Goal: Find specific page/section: Find specific page/section

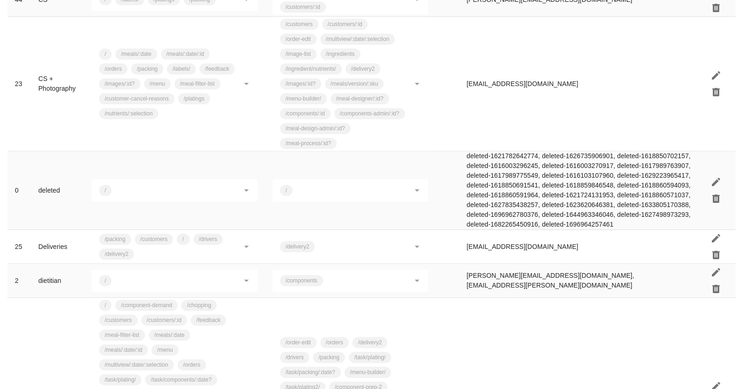
scroll to position [893, 0]
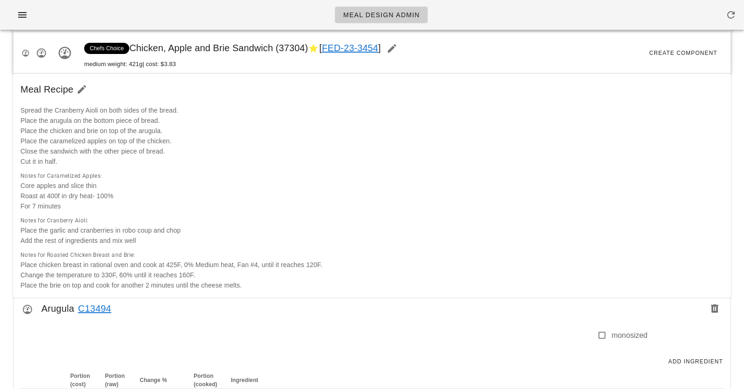
scroll to position [258, 0]
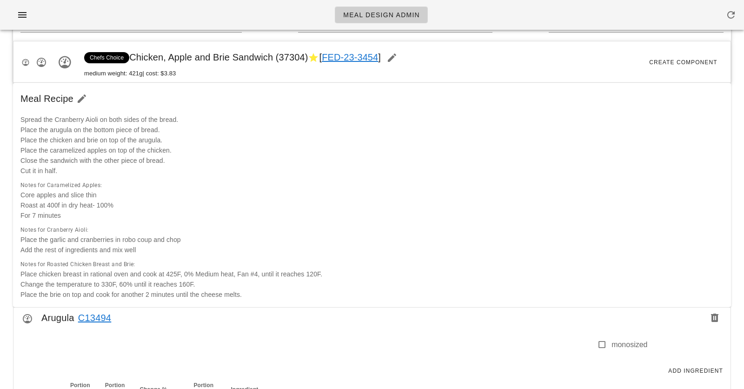
click at [352, 53] on link "FED-23-3454" at bounding box center [350, 57] width 56 height 10
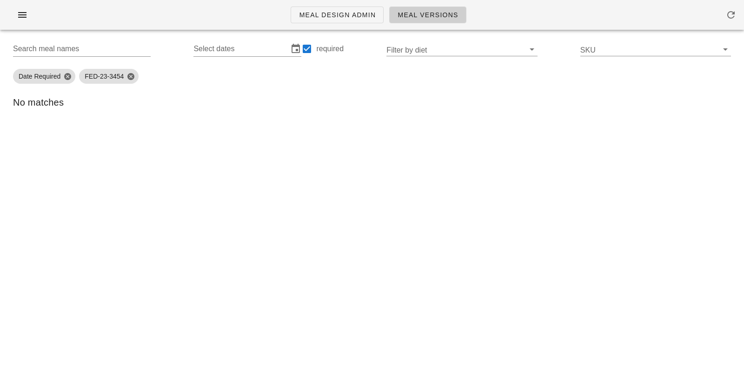
type input "FED-23-3454 (Chicken, Apple and Brie Sandwich)"
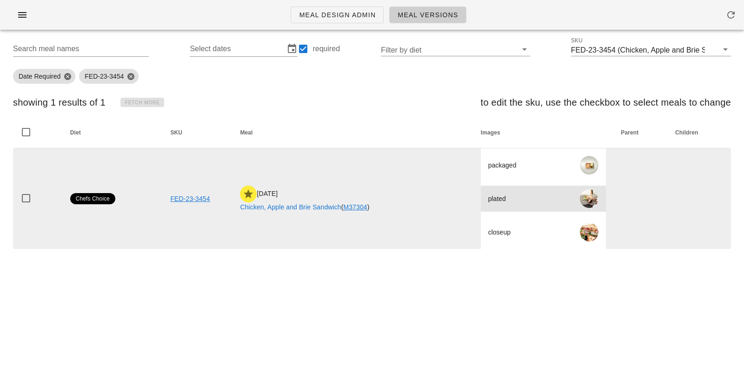
click at [592, 198] on div at bounding box center [589, 198] width 19 height 19
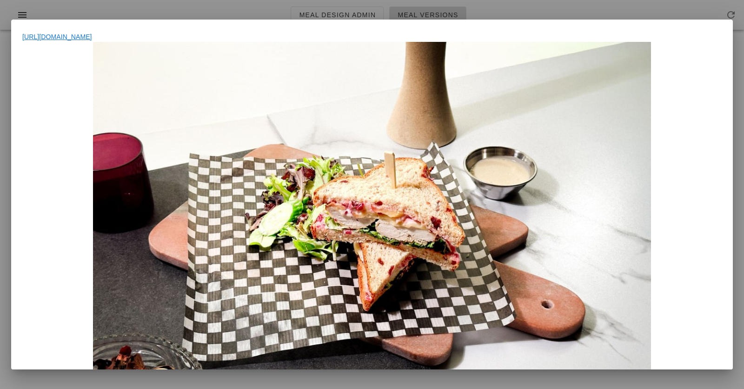
click at [705, 155] on div at bounding box center [371, 228] width 699 height 372
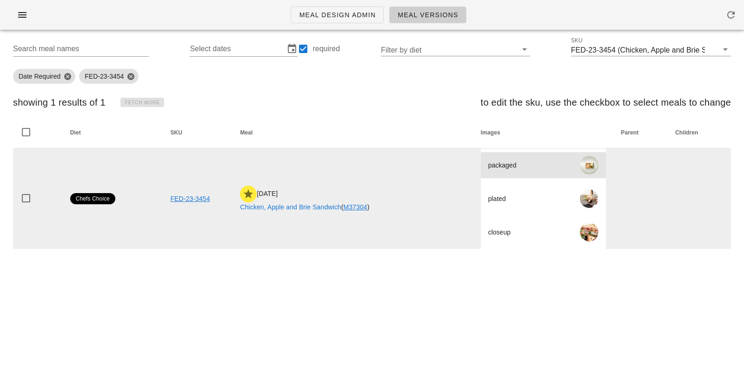
click at [596, 162] on div at bounding box center [589, 165] width 19 height 19
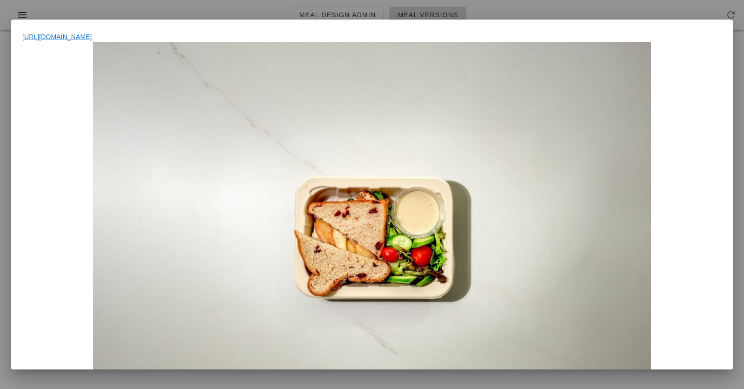
click at [92, 36] on link "[URL][DOMAIN_NAME]" at bounding box center [57, 36] width 70 height 7
